Goal: Transaction & Acquisition: Purchase product/service

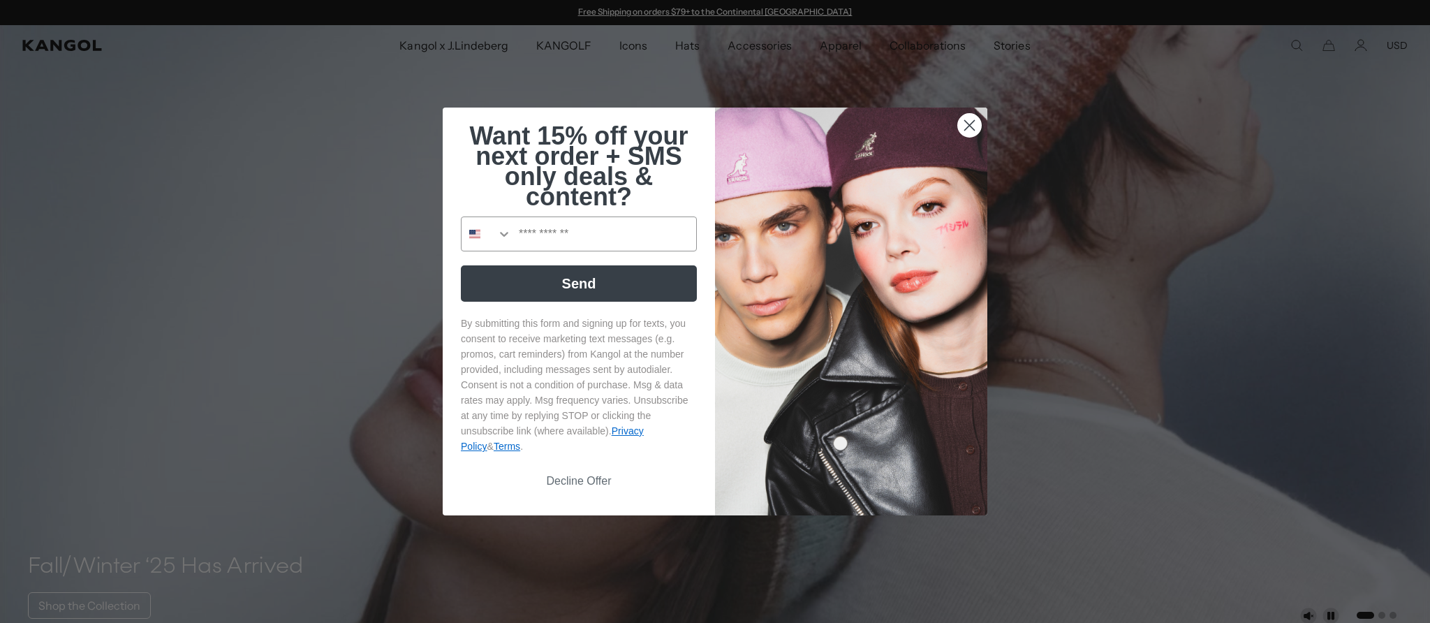
click at [969, 126] on icon "Close dialog" at bounding box center [970, 126] width 10 height 10
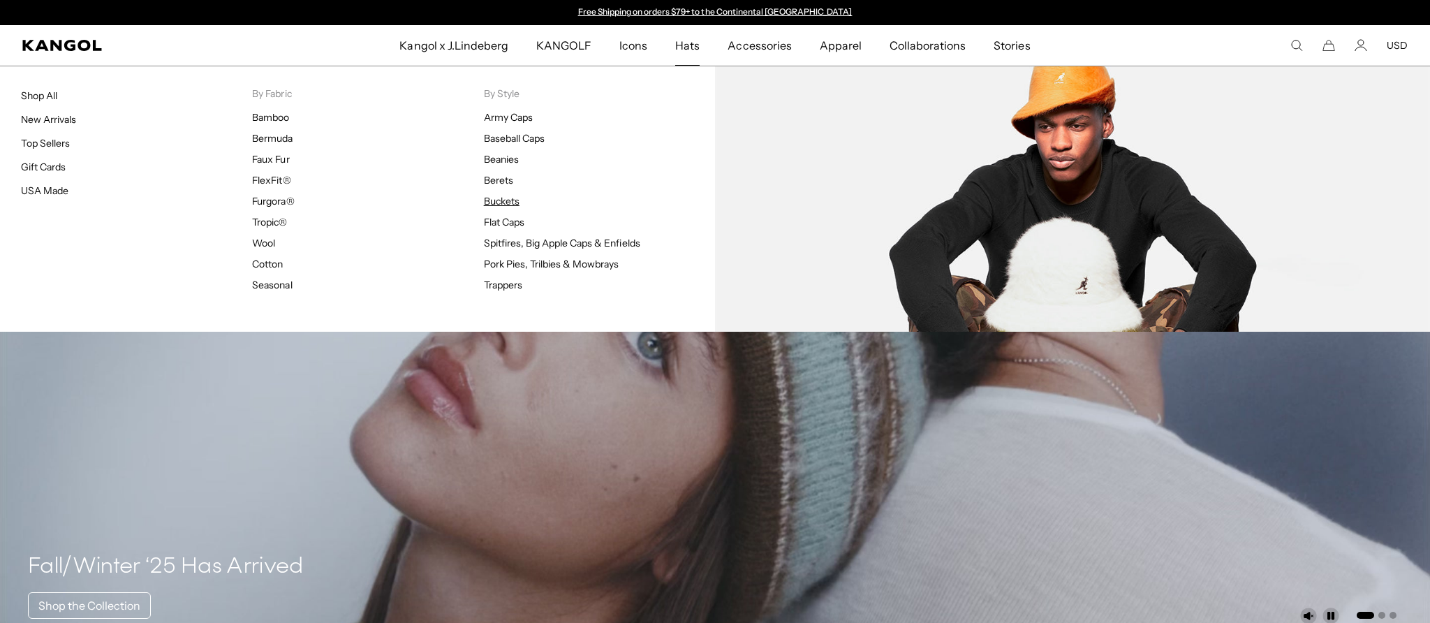
click at [497, 198] on link "Buckets" at bounding box center [502, 201] width 36 height 13
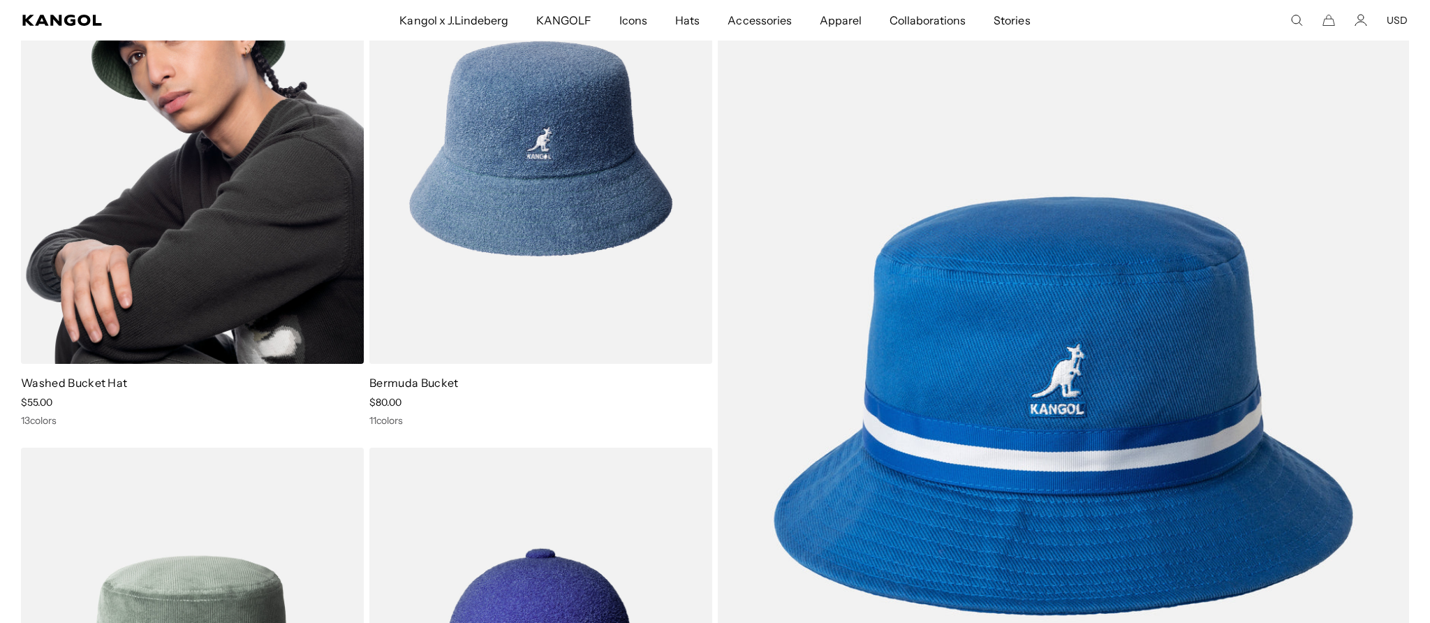
click at [252, 255] on img at bounding box center [192, 149] width 343 height 430
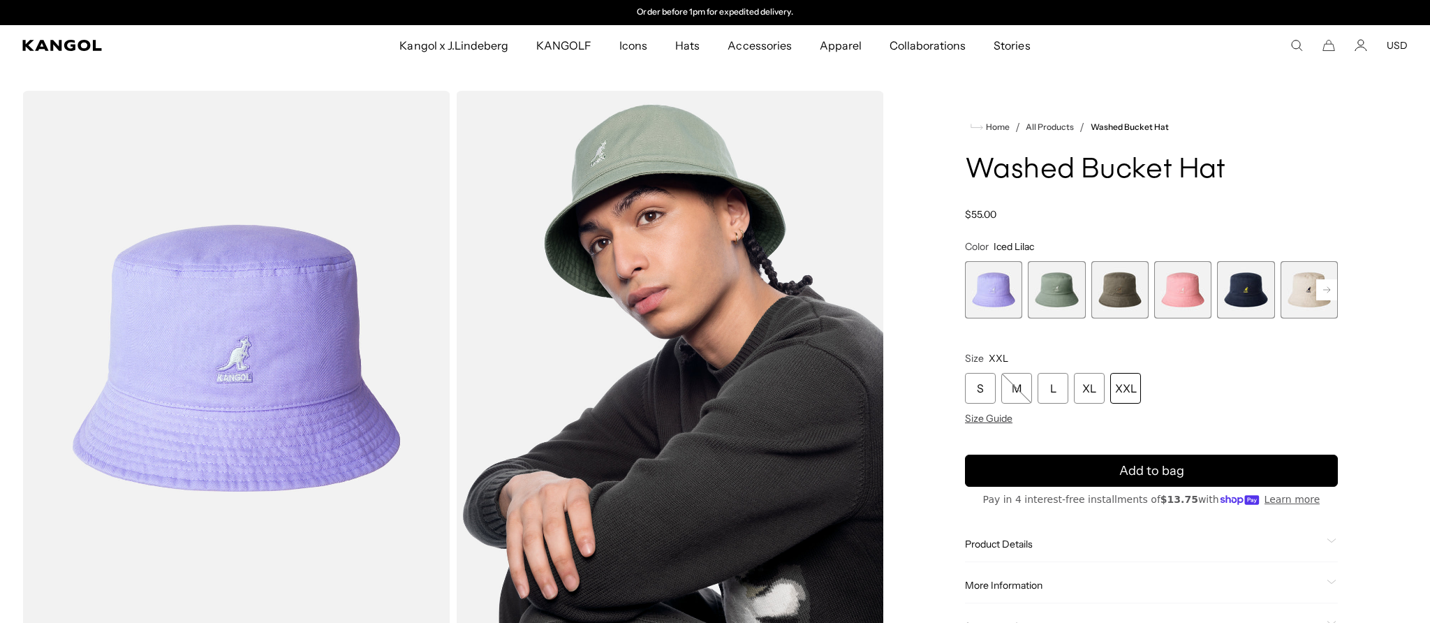
click at [1128, 390] on div "XXL" at bounding box center [1125, 388] width 31 height 31
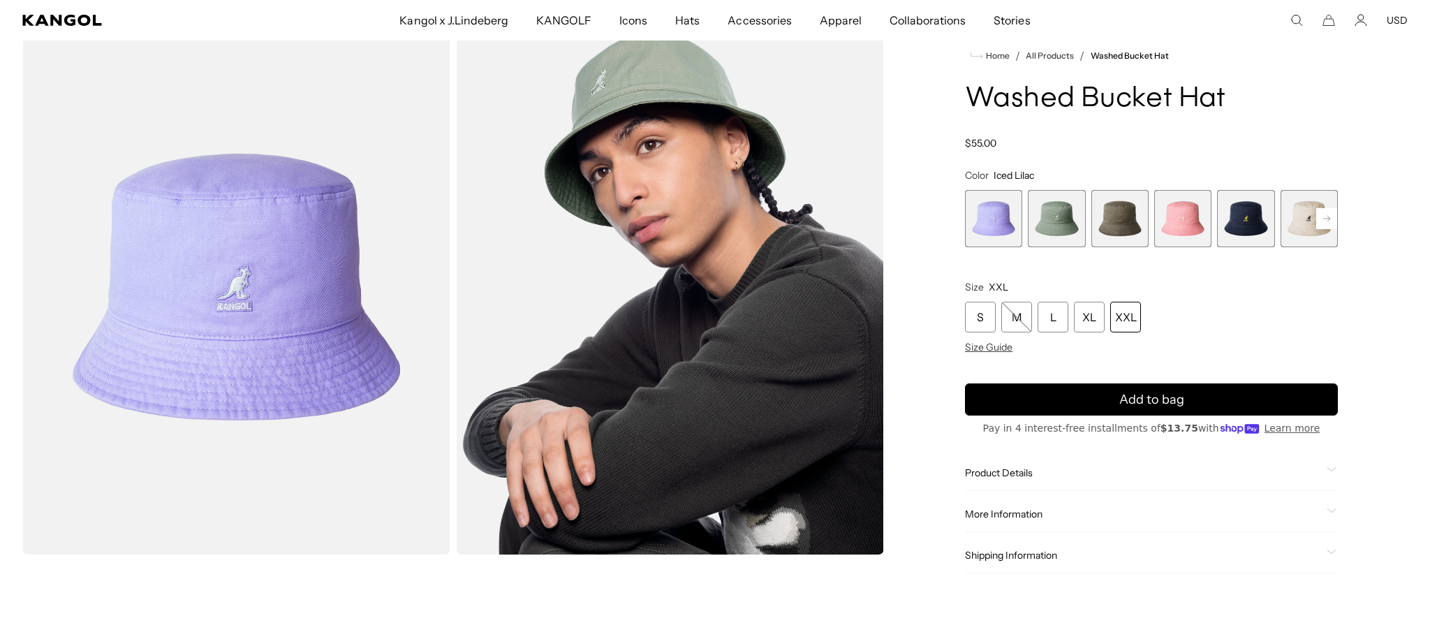
scroll to position [0, 288]
drag, startPoint x: 1039, startPoint y: 233, endPoint x: 1048, endPoint y: 240, distance: 11.5
click at [1039, 233] on span "2 of 13" at bounding box center [1056, 218] width 57 height 57
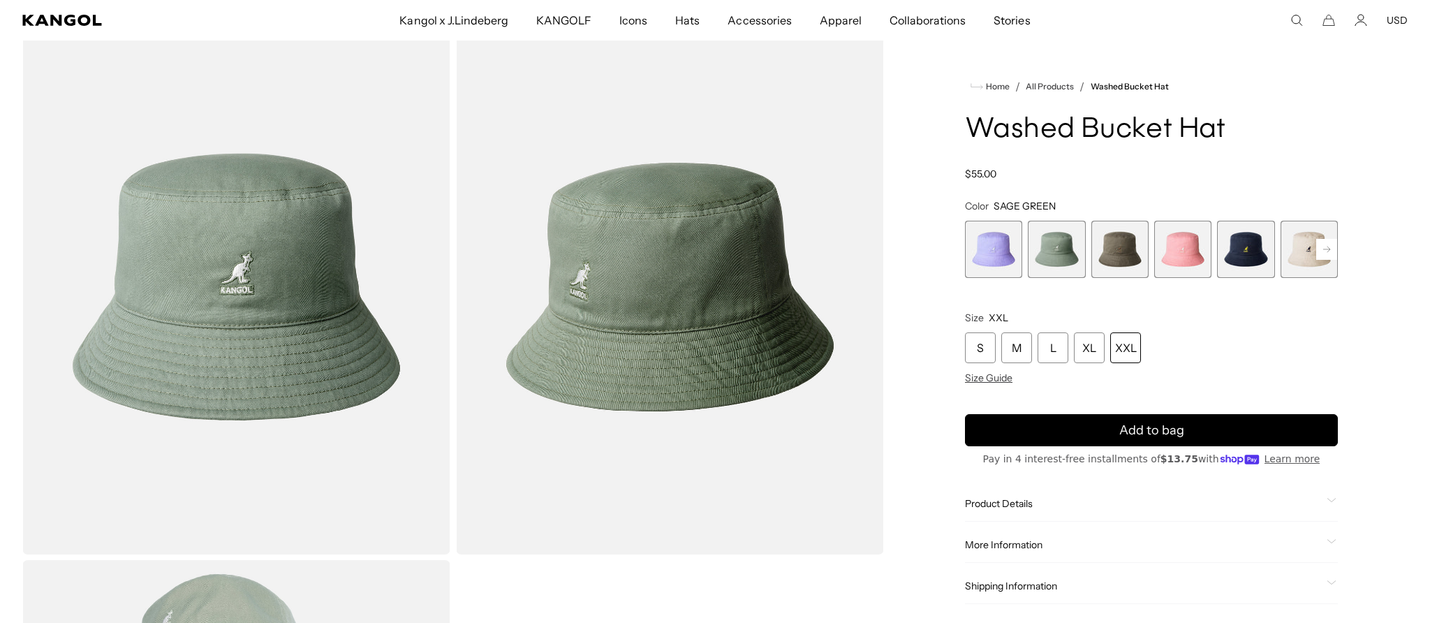
drag, startPoint x: 1111, startPoint y: 258, endPoint x: 1121, endPoint y: 258, distance: 10.5
click at [1111, 258] on span "3 of 13" at bounding box center [1119, 249] width 57 height 57
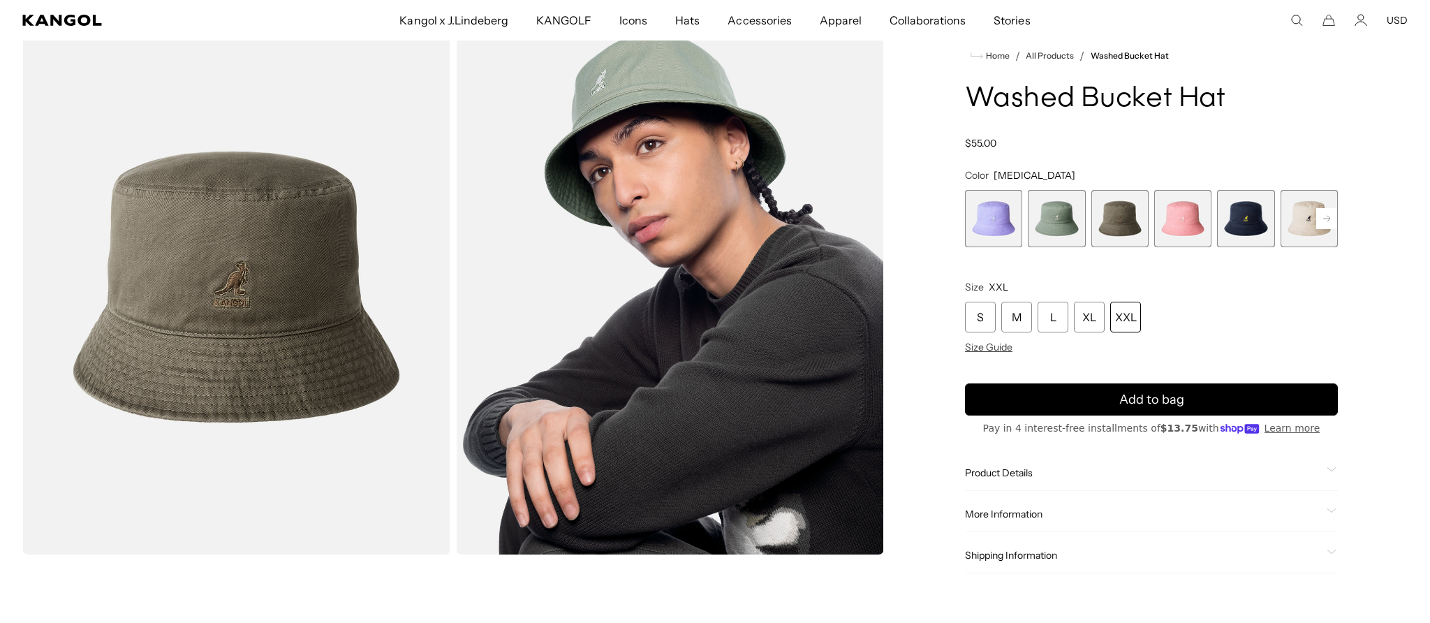
click at [1231, 237] on span "5 of 13" at bounding box center [1245, 218] width 57 height 57
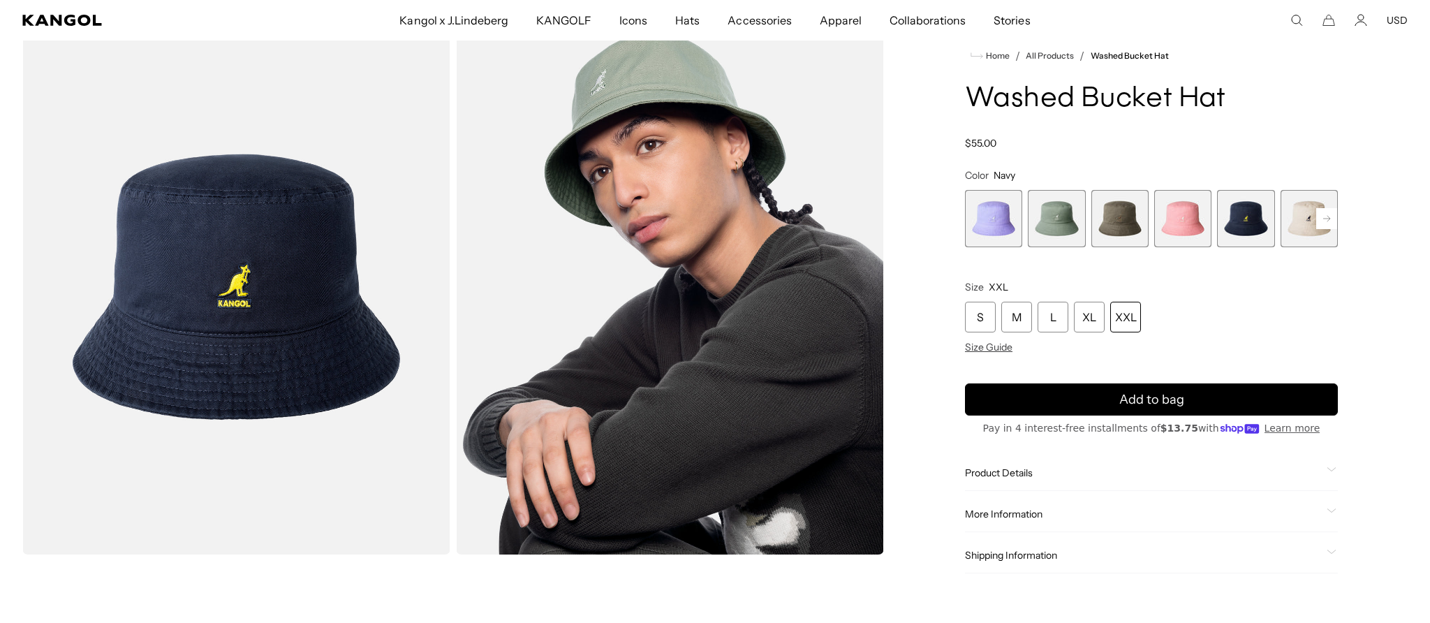
scroll to position [0, 288]
drag, startPoint x: 1330, startPoint y: 223, endPoint x: 1239, endPoint y: 270, distance: 102.1
click at [1330, 223] on rect at bounding box center [1326, 218] width 21 height 21
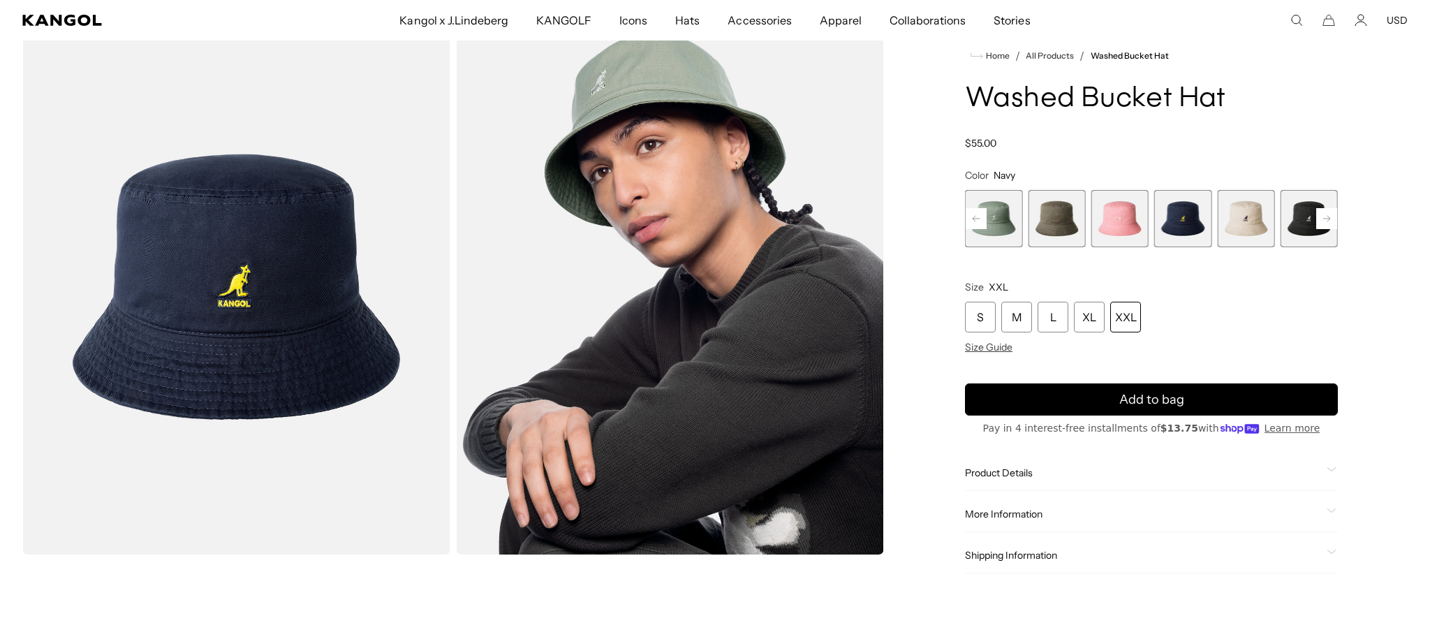
scroll to position [0, 0]
click at [1289, 228] on span "7 of 13" at bounding box center [1309, 218] width 57 height 57
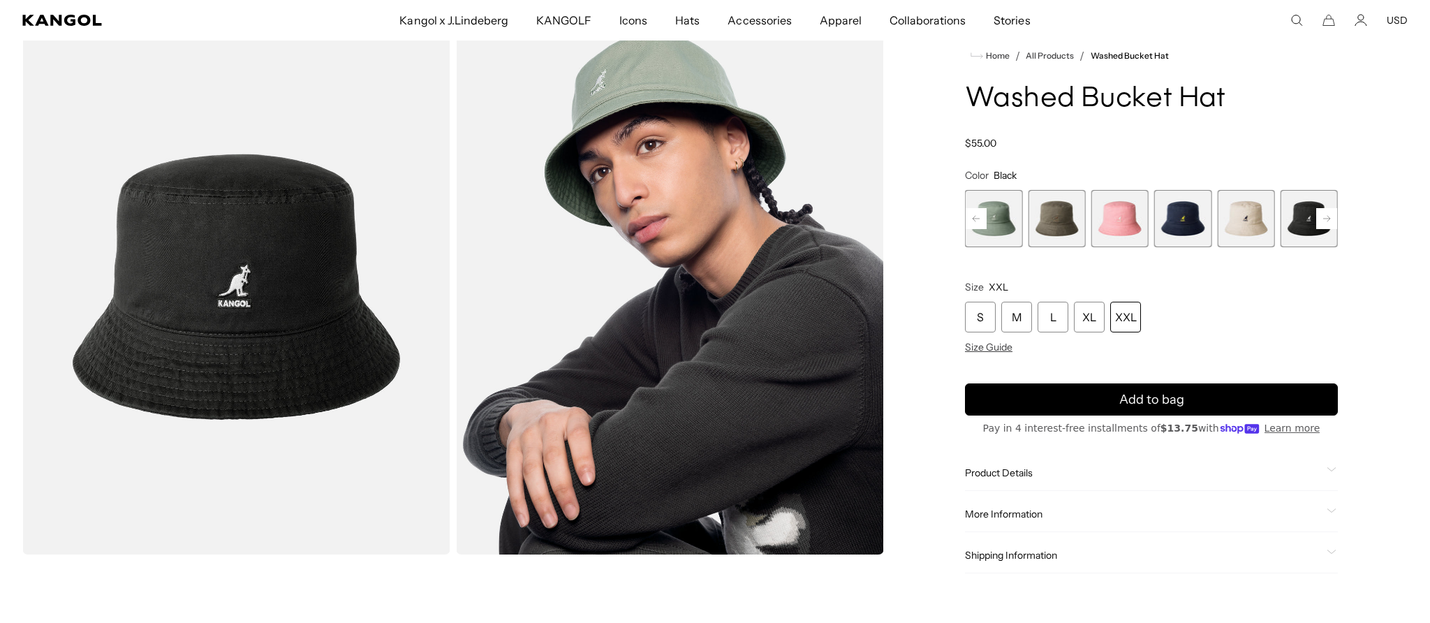
scroll to position [0, 288]
click at [1076, 233] on span "3 of 13" at bounding box center [1056, 218] width 57 height 57
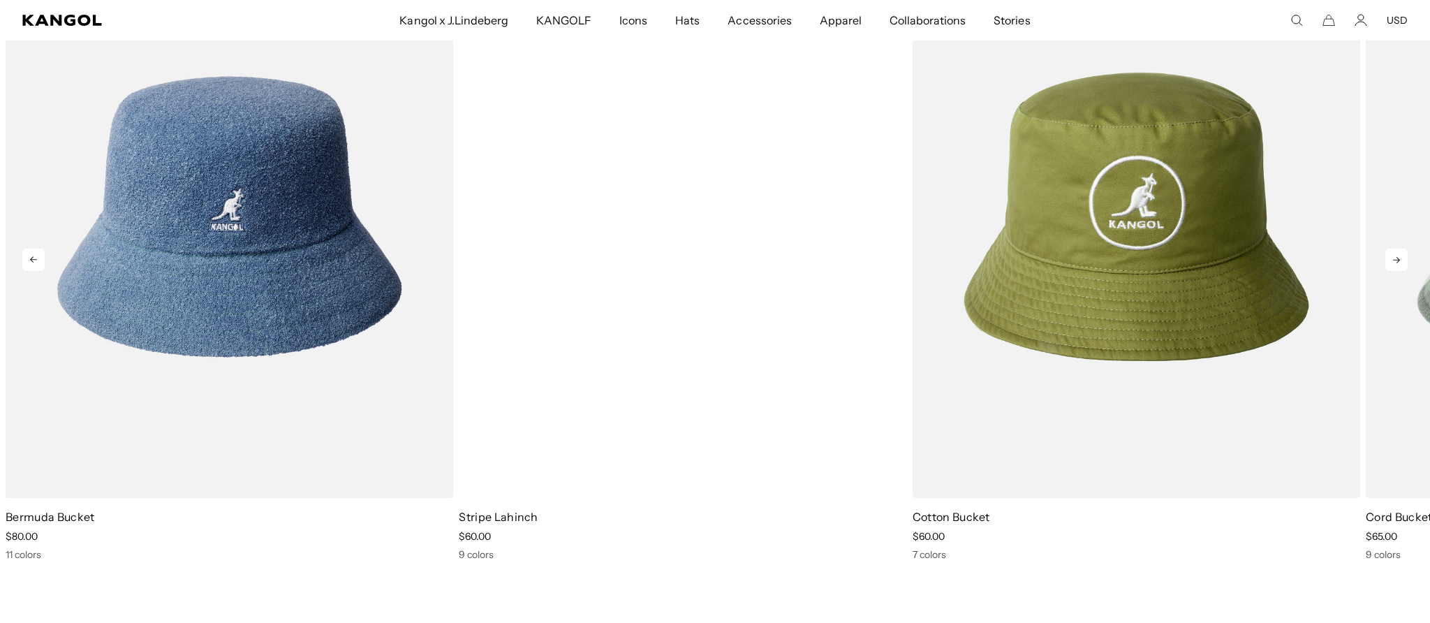
scroll to position [0, 288]
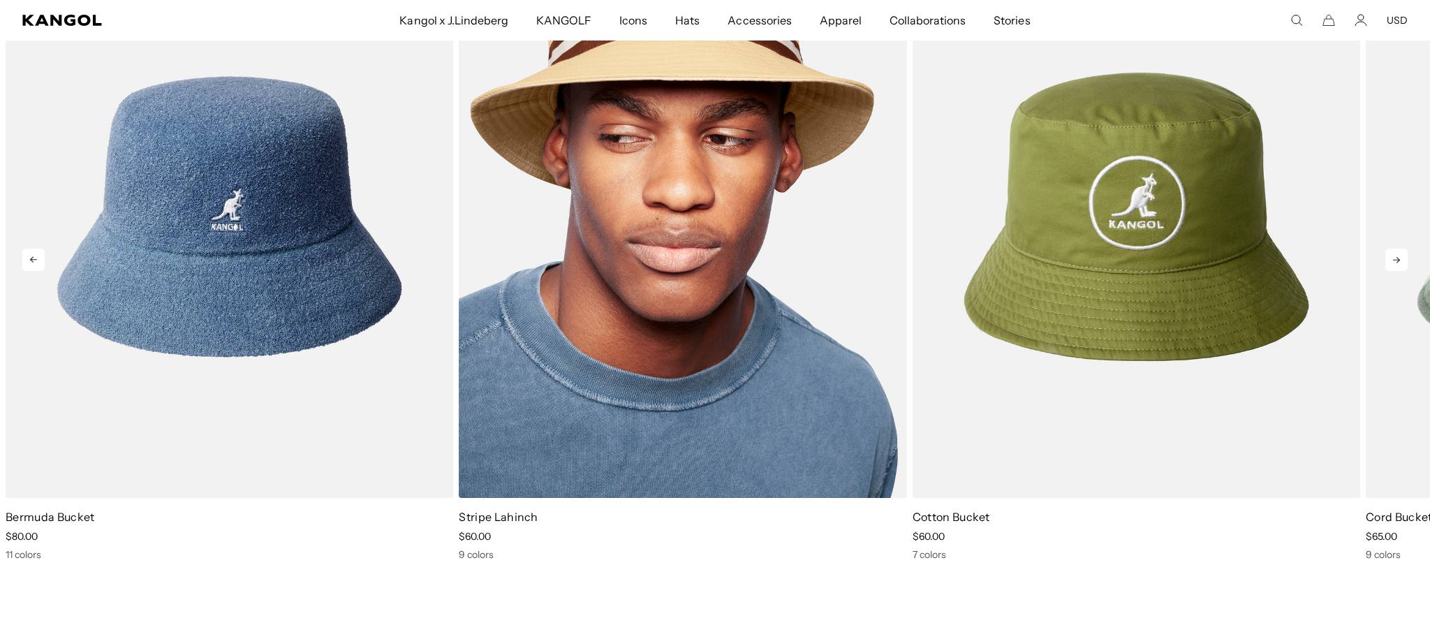
click at [836, 240] on img "2 of 5" at bounding box center [683, 217] width 448 height 562
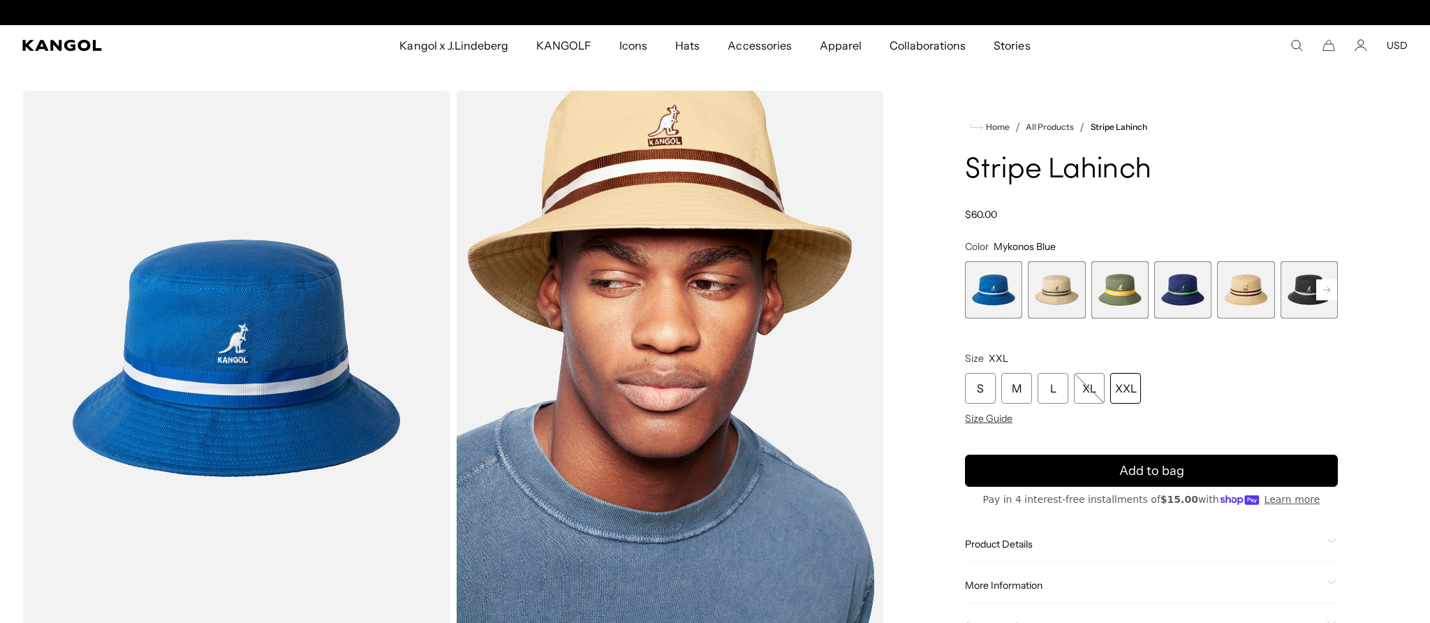
scroll to position [0, 288]
click at [1134, 391] on div "XXL" at bounding box center [1125, 388] width 31 height 31
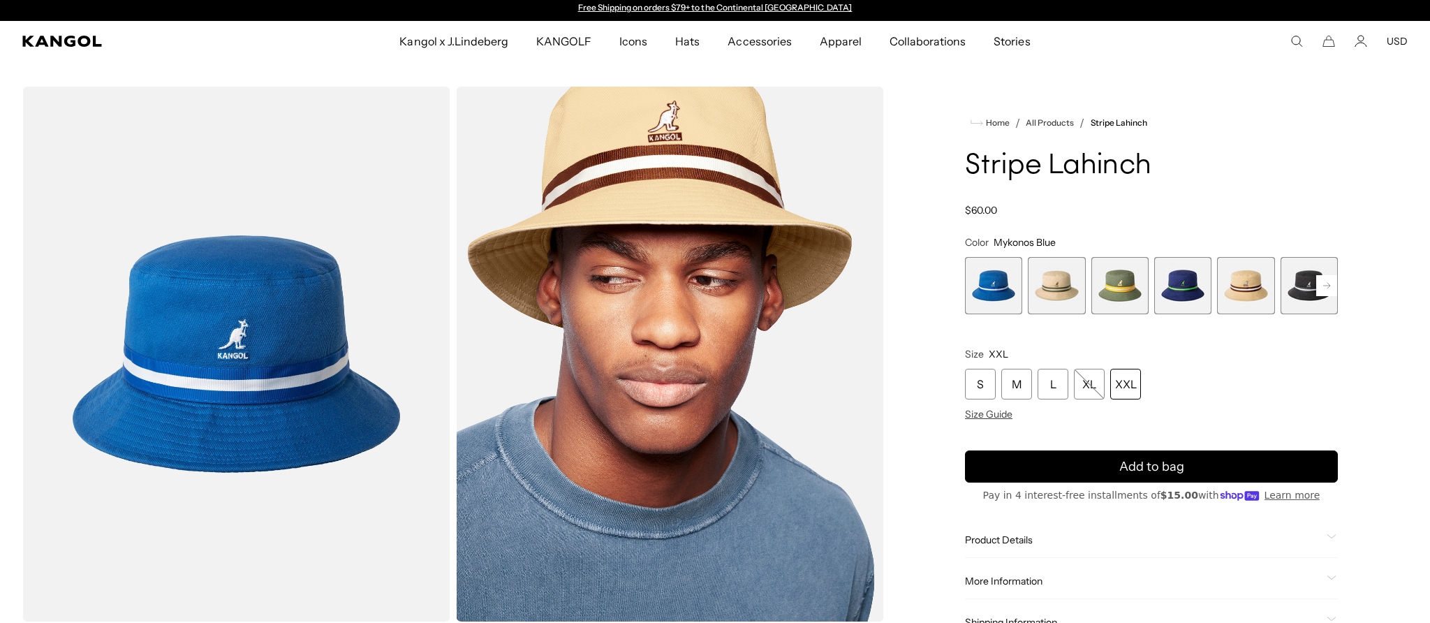
click at [1201, 296] on span "4 of 9" at bounding box center [1182, 285] width 57 height 57
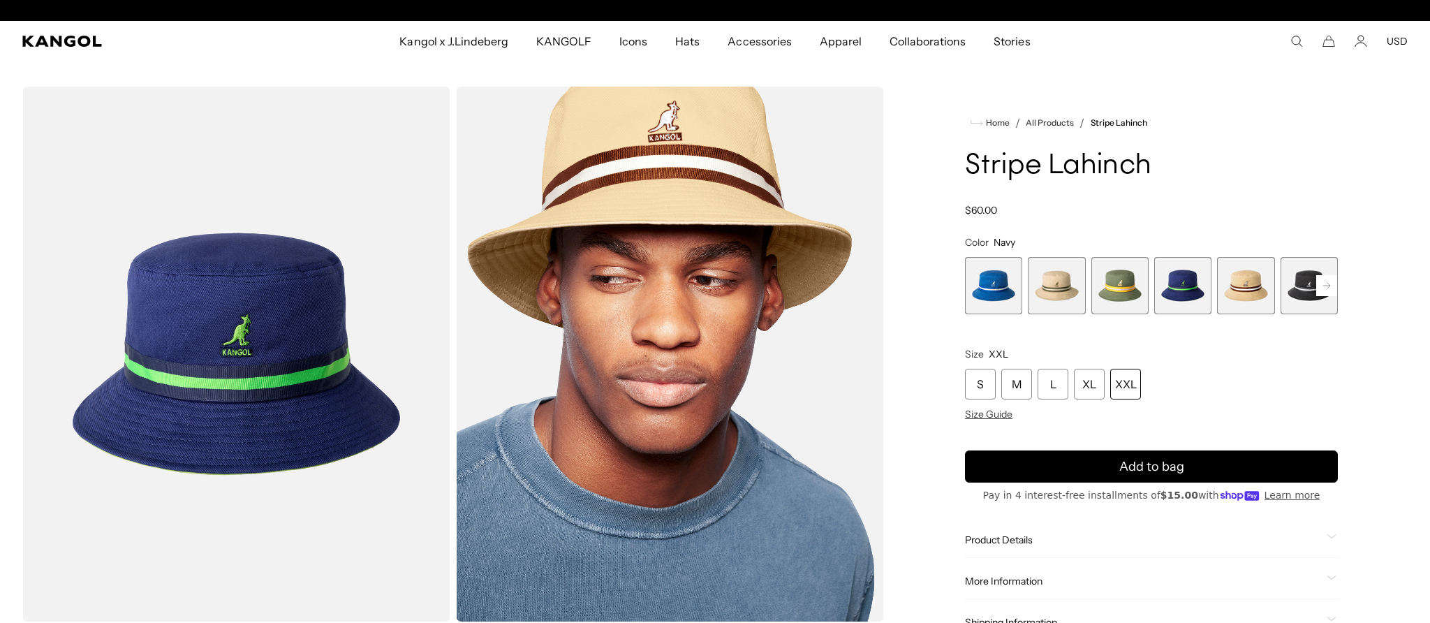
scroll to position [0, 288]
click at [1324, 284] on rect at bounding box center [1326, 285] width 21 height 21
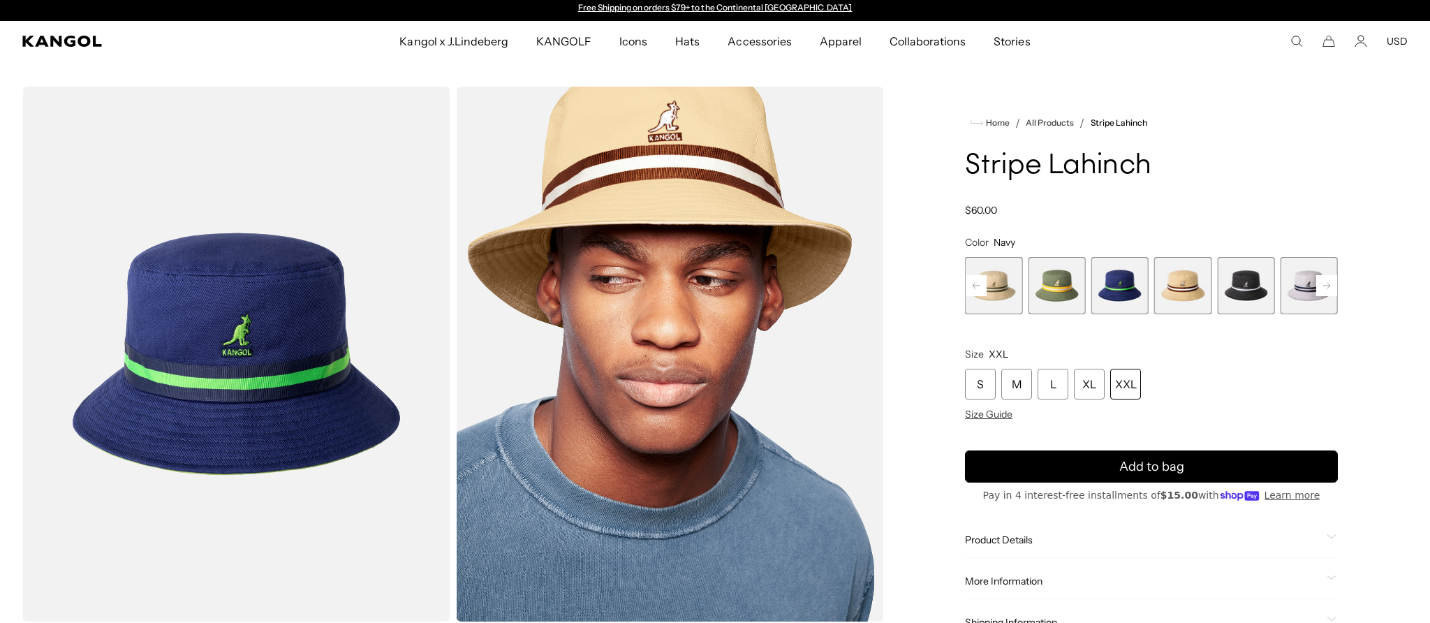
click at [1072, 293] on span "3 of 9" at bounding box center [1056, 285] width 57 height 57
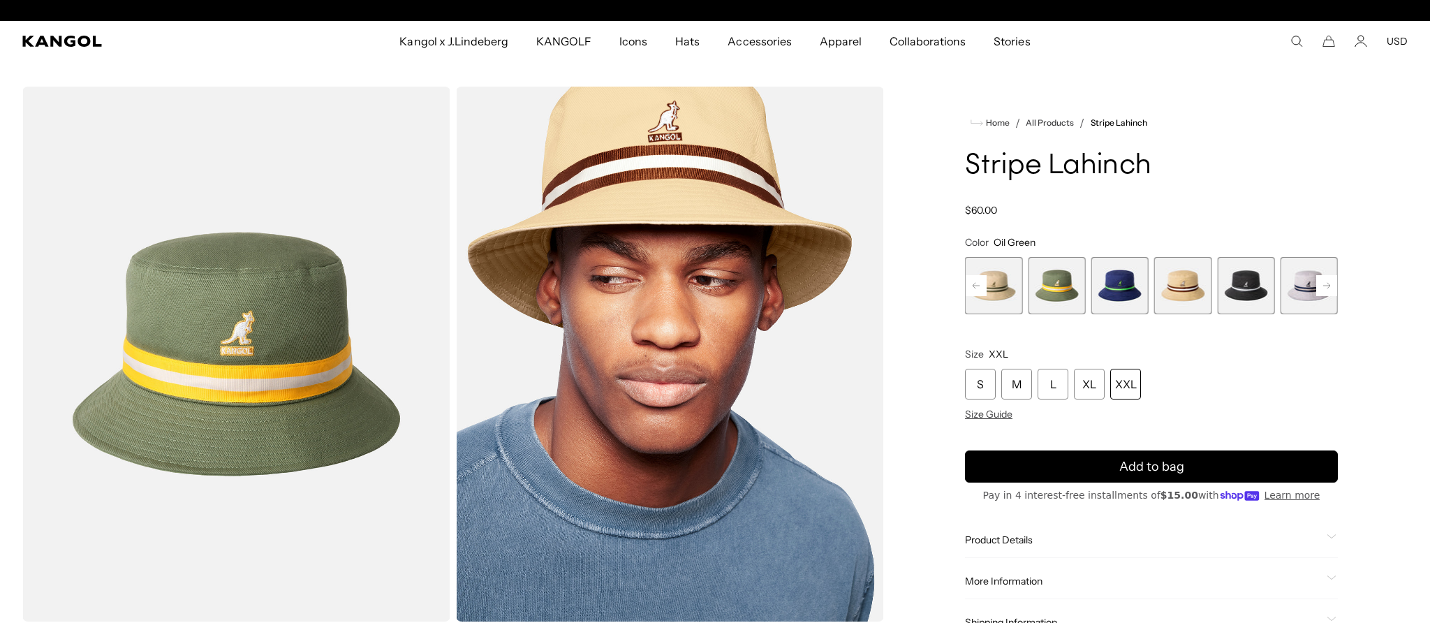
scroll to position [0, 288]
